Goal: Task Accomplishment & Management: Manage account settings

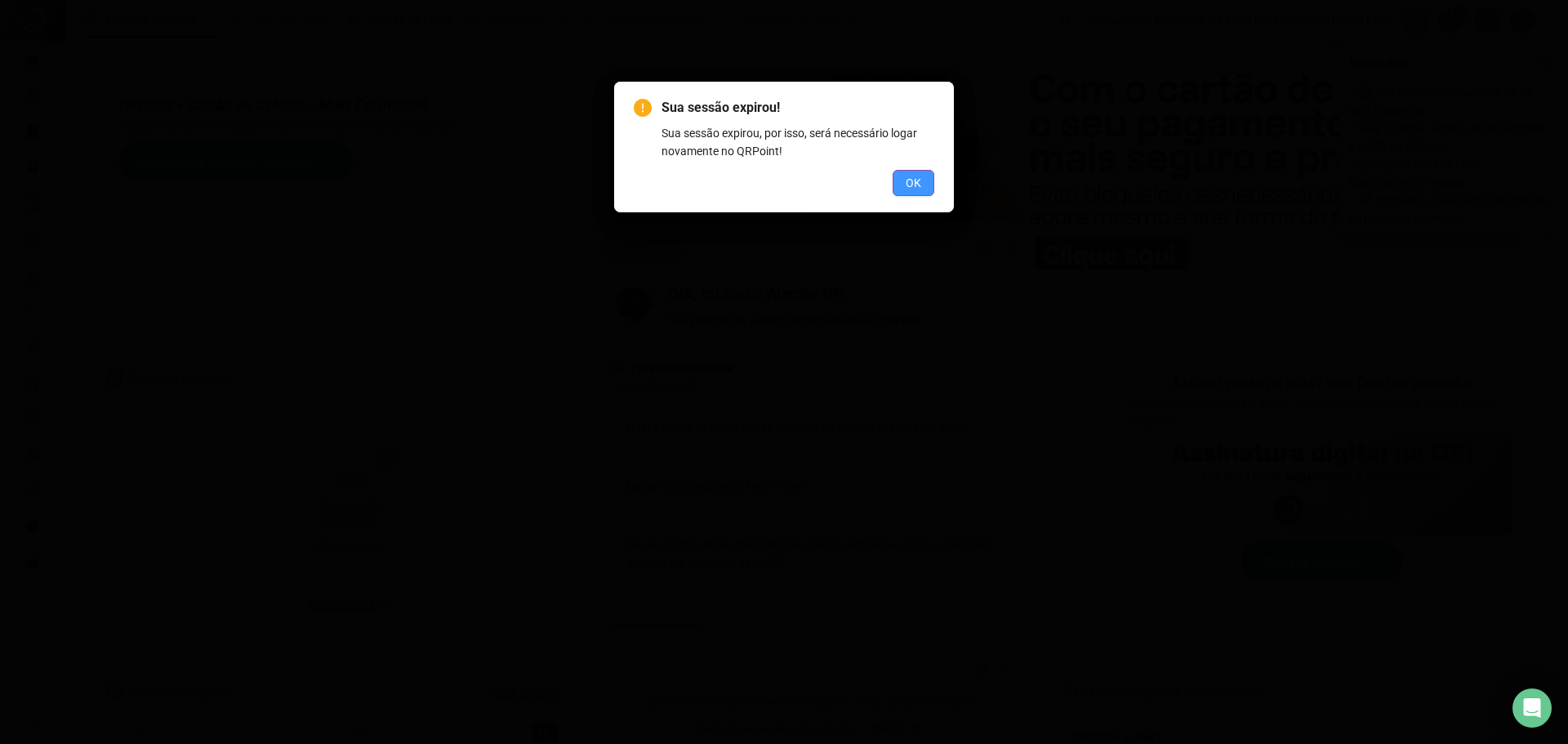
click at [917, 176] on span "OK" at bounding box center [913, 182] width 15 height 18
